Goal: Check status

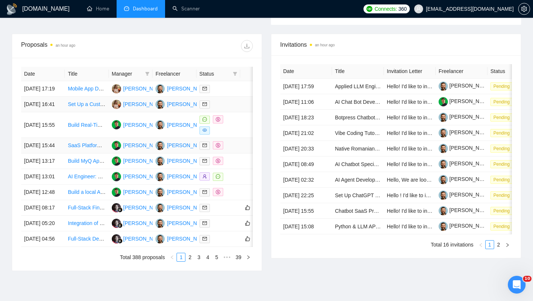
scroll to position [269, 0]
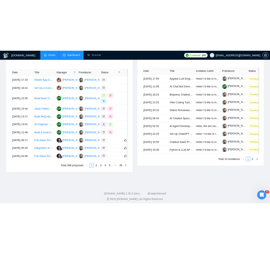
scroll to position [388, 0]
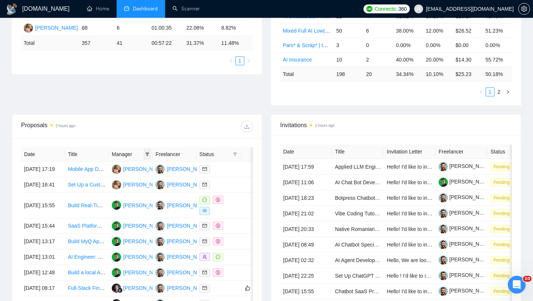
scroll to position [196, 0]
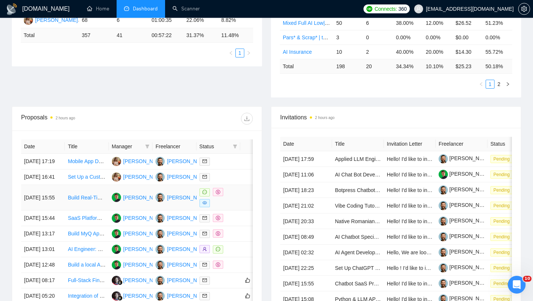
click at [61, 207] on td "[DATE] 15:55" at bounding box center [43, 198] width 44 height 26
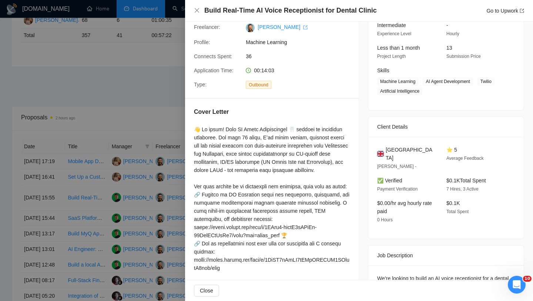
scroll to position [84, 0]
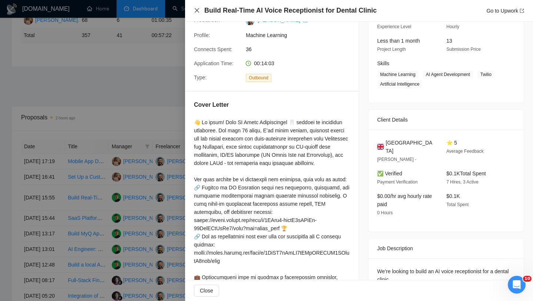
click at [195, 10] on icon "close" at bounding box center [197, 10] width 6 height 6
